Goal: Task Accomplishment & Management: Manage account settings

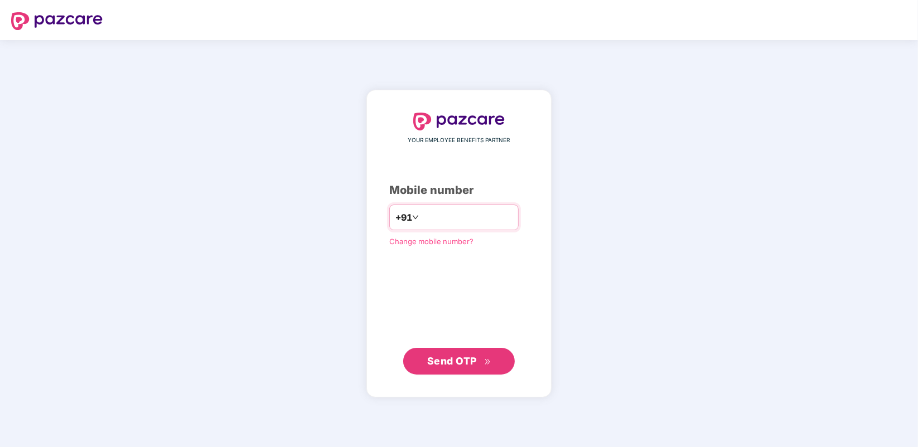
click at [439, 218] on input "number" at bounding box center [466, 218] width 91 height 18
type input "**********"
click at [450, 355] on span "Send OTP" at bounding box center [452, 361] width 50 height 12
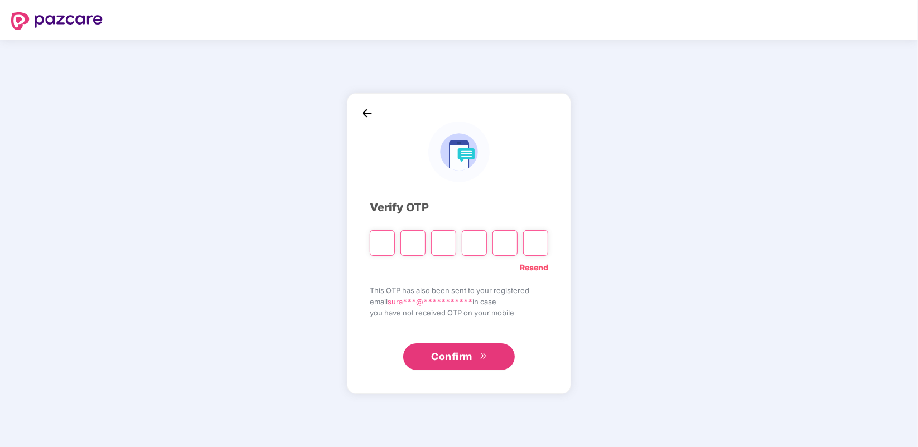
type input "*"
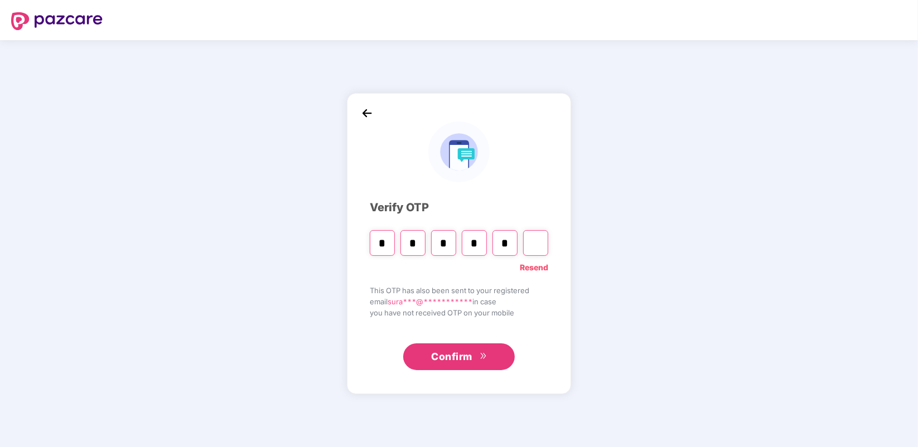
type input "*"
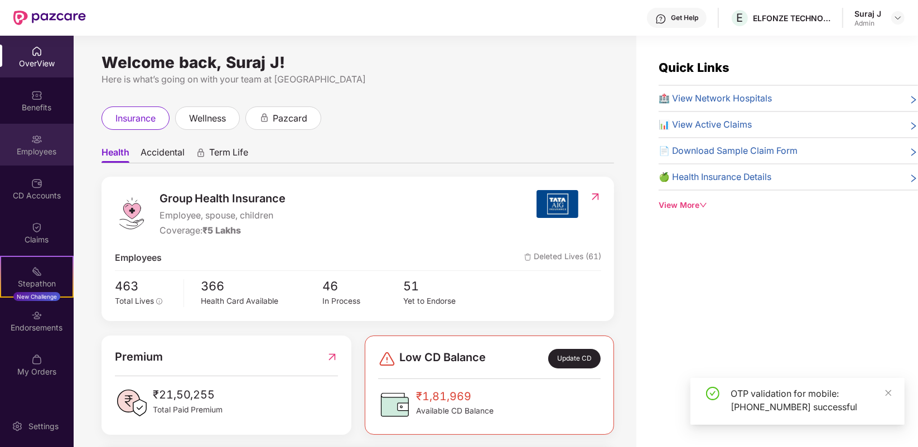
click at [35, 134] on img at bounding box center [36, 139] width 11 height 11
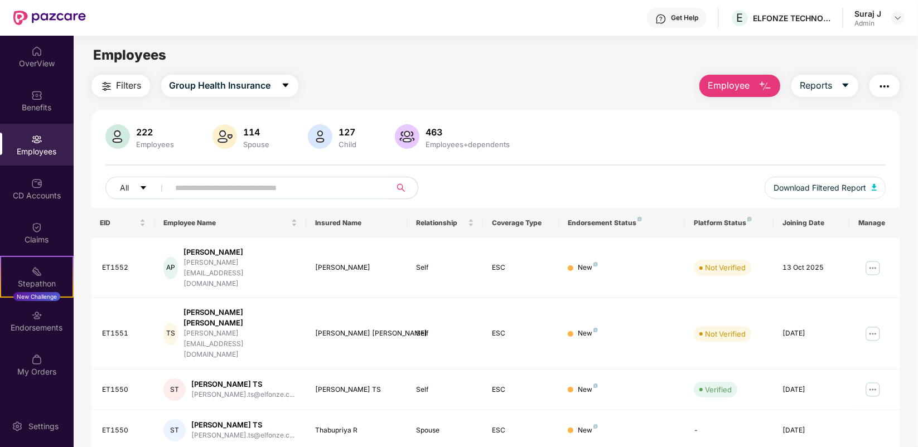
click at [285, 187] on input "text" at bounding box center [276, 188] width 200 height 17
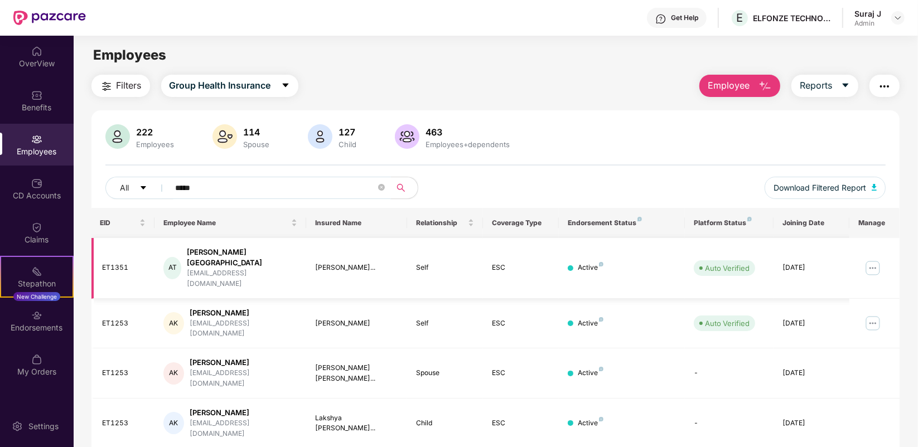
type input "*****"
click at [873, 259] on img at bounding box center [873, 268] width 18 height 18
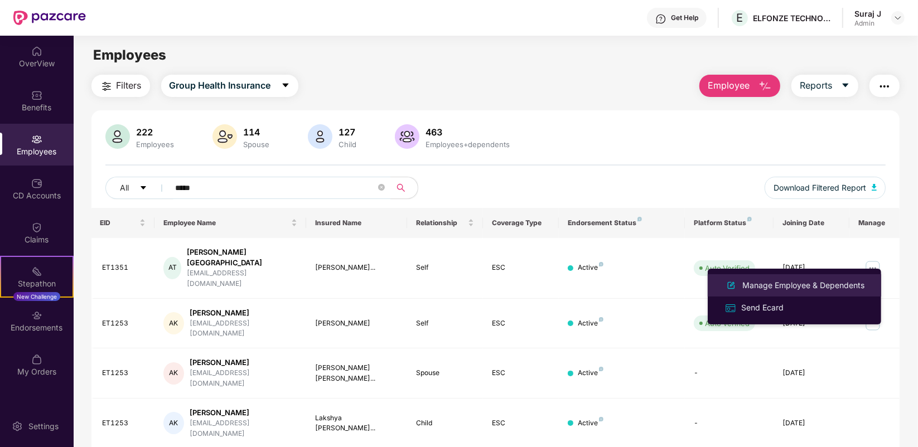
click at [821, 279] on div "Manage Employee & Dependents" at bounding box center [803, 285] width 127 height 12
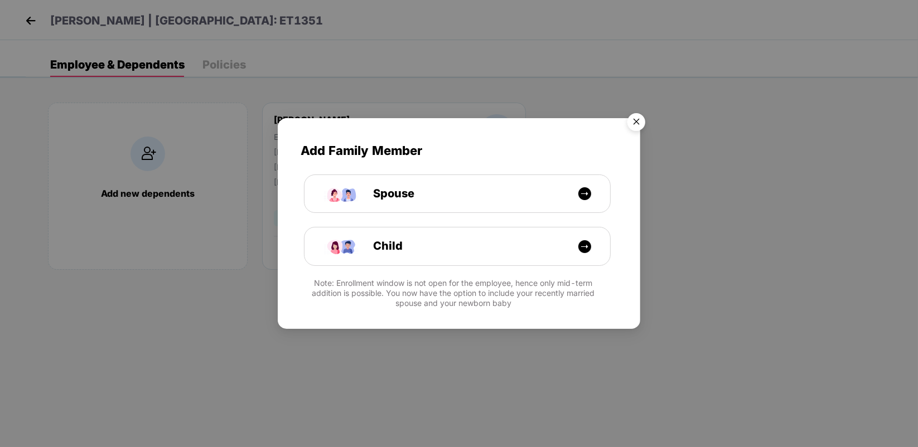
click at [636, 121] on img "Close" at bounding box center [636, 123] width 31 height 31
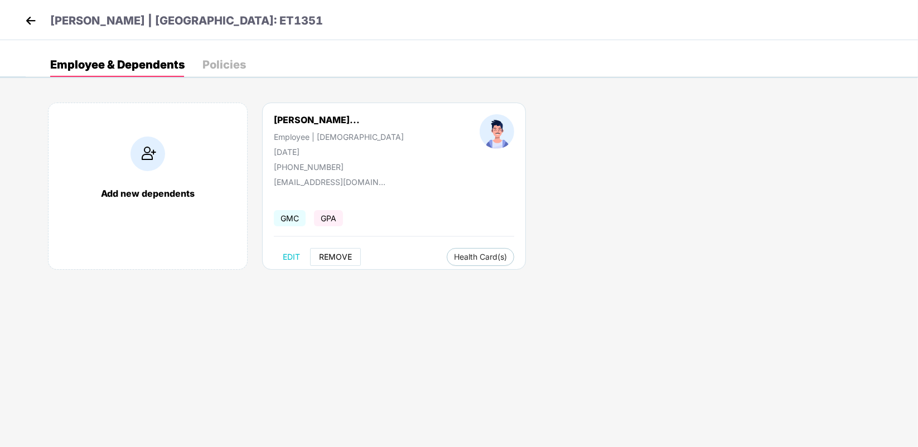
click at [333, 257] on span "REMOVE" at bounding box center [335, 257] width 33 height 9
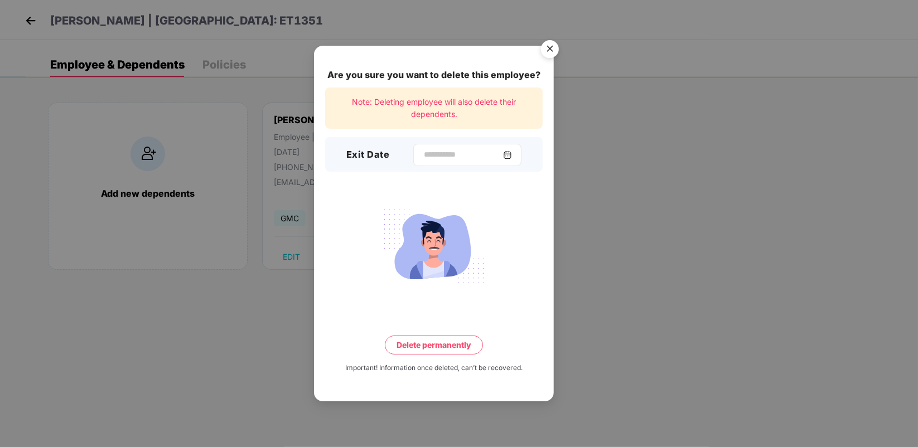
click at [512, 153] on img at bounding box center [507, 155] width 9 height 9
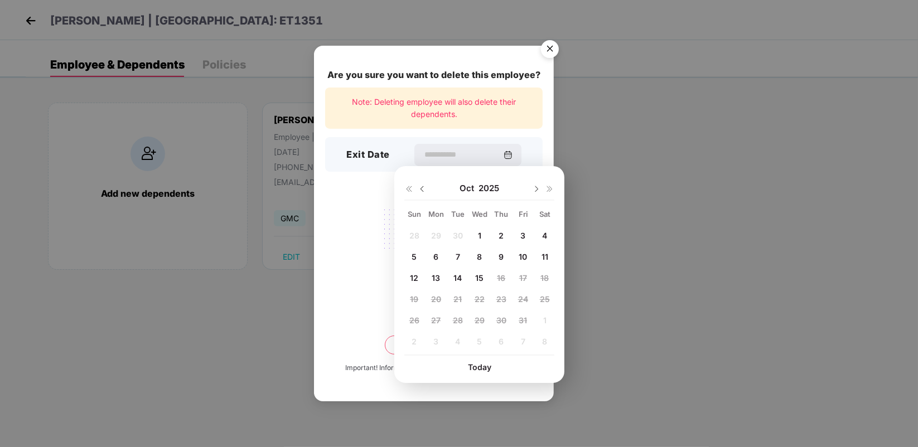
click at [479, 277] on span "15" at bounding box center [479, 277] width 8 height 9
type input "**********"
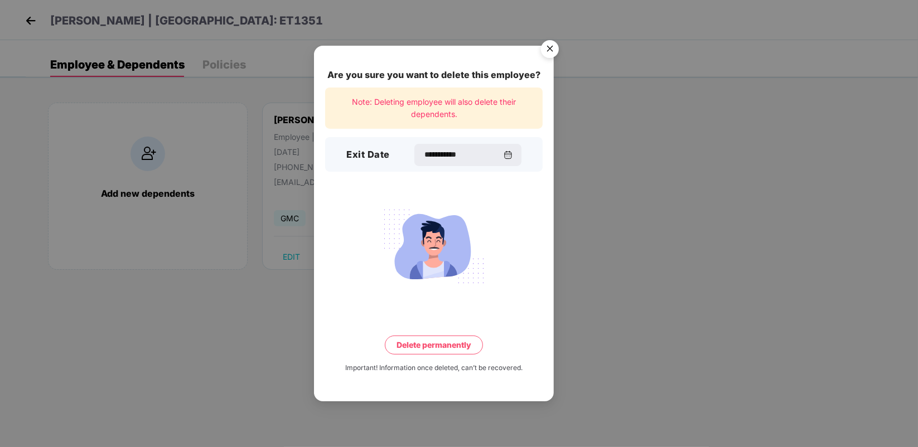
click at [450, 342] on button "Delete permanently" at bounding box center [434, 345] width 98 height 19
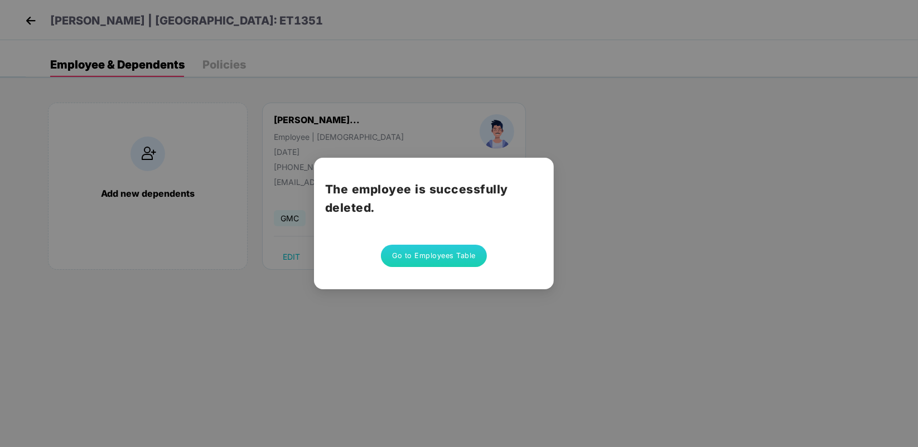
click at [424, 260] on button "Go to Employees Table" at bounding box center [434, 256] width 106 height 22
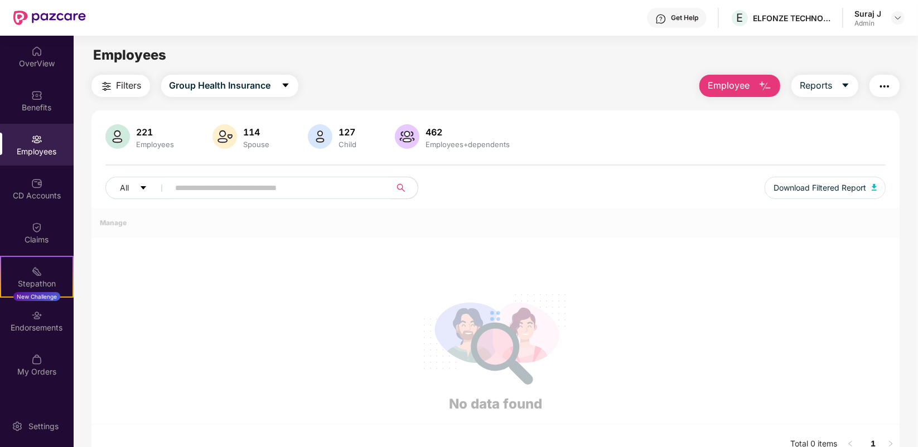
click at [182, 188] on input "text" at bounding box center [276, 188] width 200 height 17
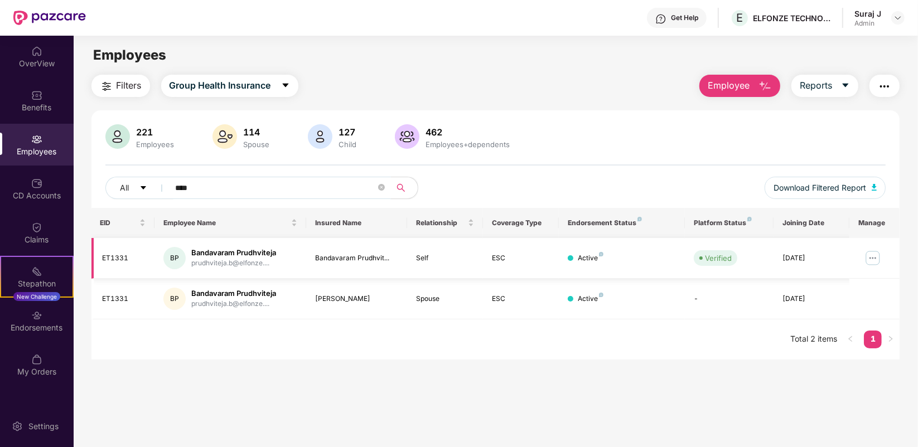
type input "****"
click at [870, 257] on img at bounding box center [873, 258] width 18 height 18
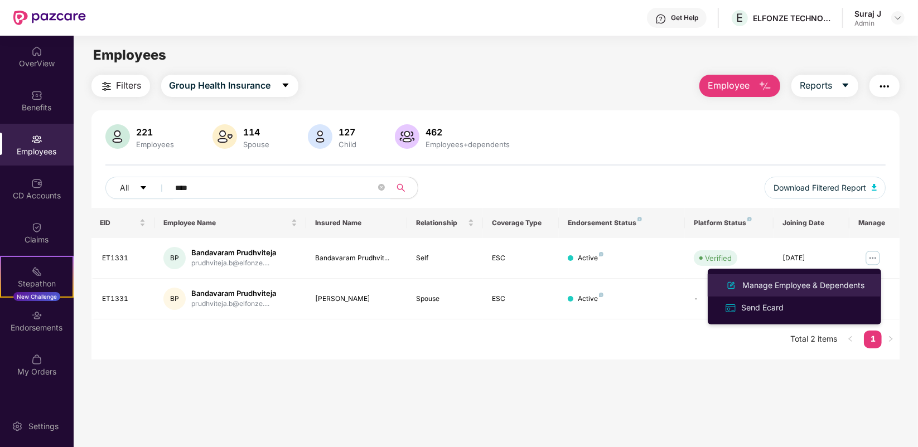
click at [817, 286] on div "Manage Employee & Dependents" at bounding box center [803, 285] width 127 height 12
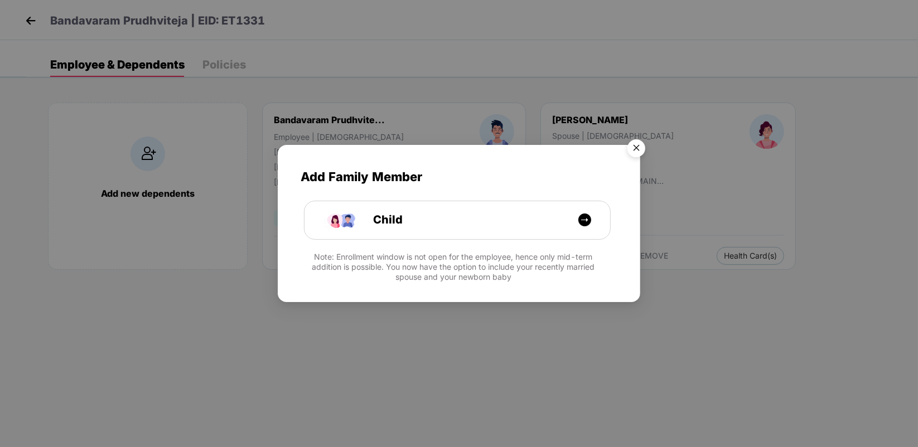
click at [636, 155] on img "Close" at bounding box center [636, 149] width 31 height 31
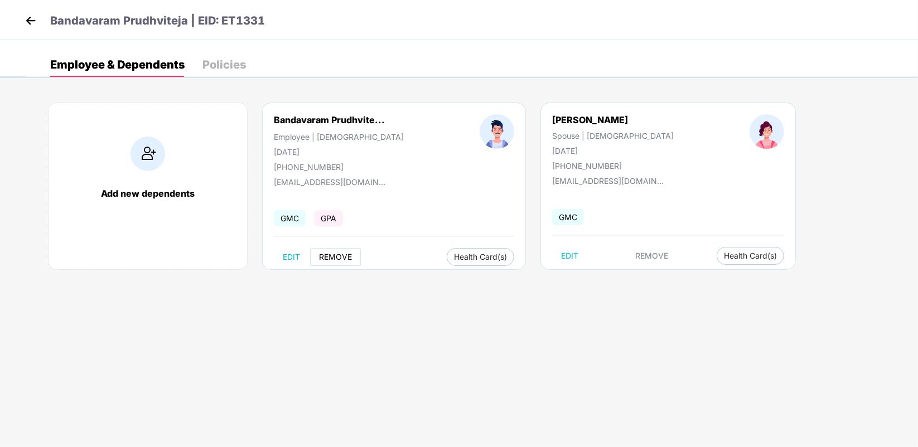
click at [343, 261] on span "REMOVE" at bounding box center [335, 257] width 33 height 9
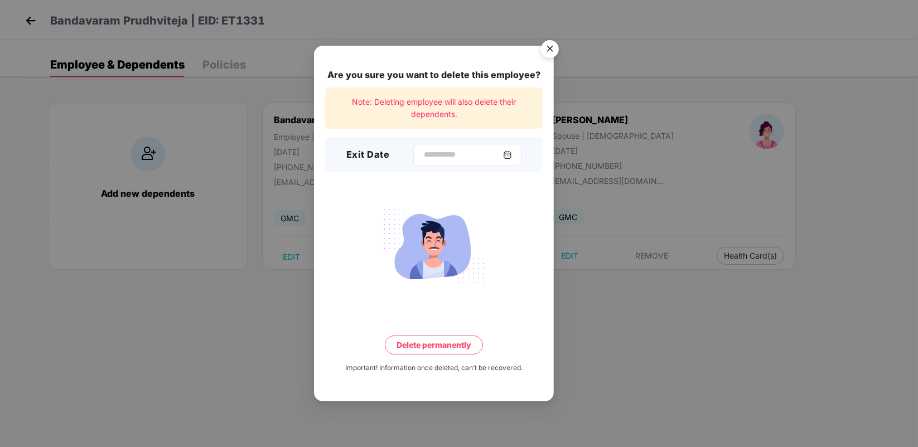
click at [512, 157] on img at bounding box center [507, 155] width 9 height 9
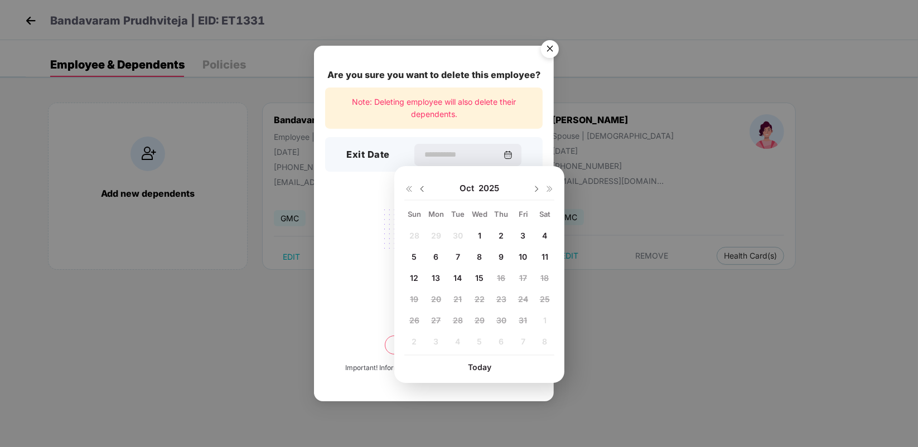
click at [479, 279] on span "15" at bounding box center [479, 277] width 8 height 9
type input "**********"
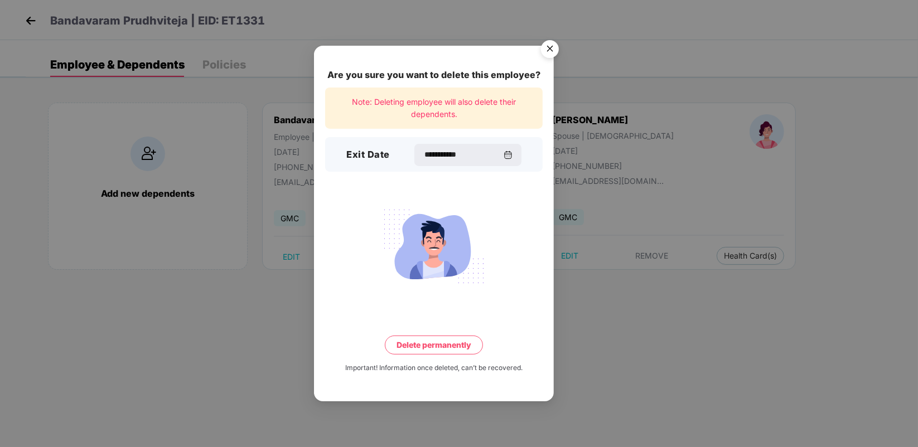
click at [444, 346] on button "Delete permanently" at bounding box center [434, 345] width 98 height 19
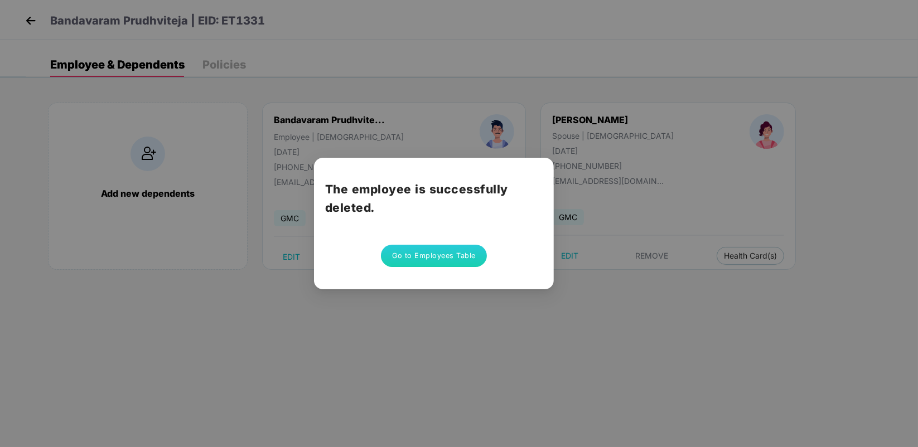
click at [446, 254] on button "Go to Employees Table" at bounding box center [434, 256] width 106 height 22
